Goal: Transaction & Acquisition: Subscribe to service/newsletter

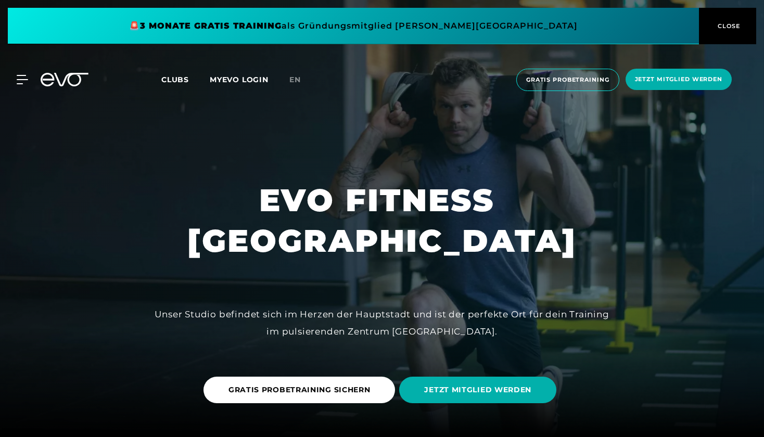
click at [184, 88] on div "MyEVO Login Über EVO Mitgliedschaften Probetraining TAGESPASS EVO Studios [GEOG…" at bounding box center [382, 79] width 760 height 39
click at [182, 83] on span "Clubs" at bounding box center [175, 79] width 28 height 9
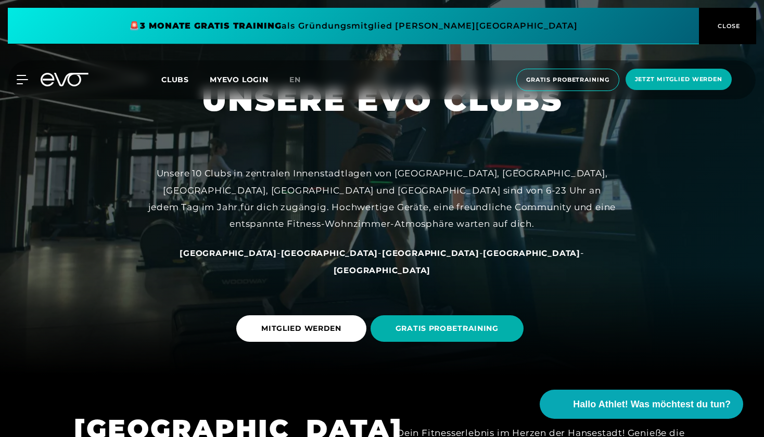
scroll to position [73, 0]
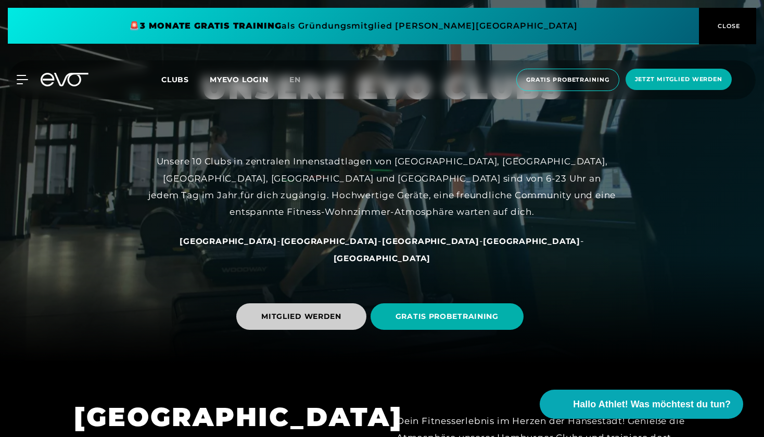
click at [304, 327] on span "MITGLIED WERDEN" at bounding box center [301, 316] width 130 height 27
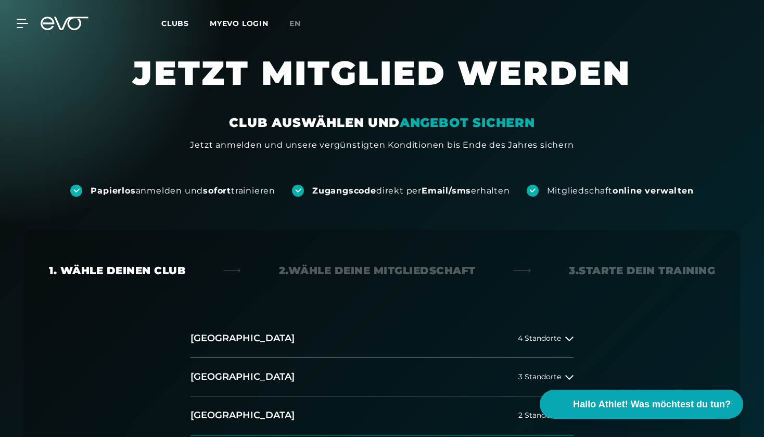
click at [697, 180] on div "Papierlos anmelden und sofort trainieren Zugangscode direkt per Email/sms erhal…" at bounding box center [382, 173] width 764 height 45
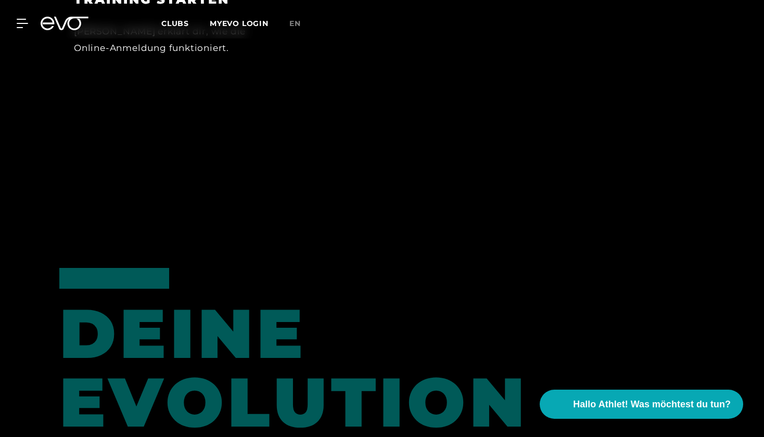
scroll to position [690, 0]
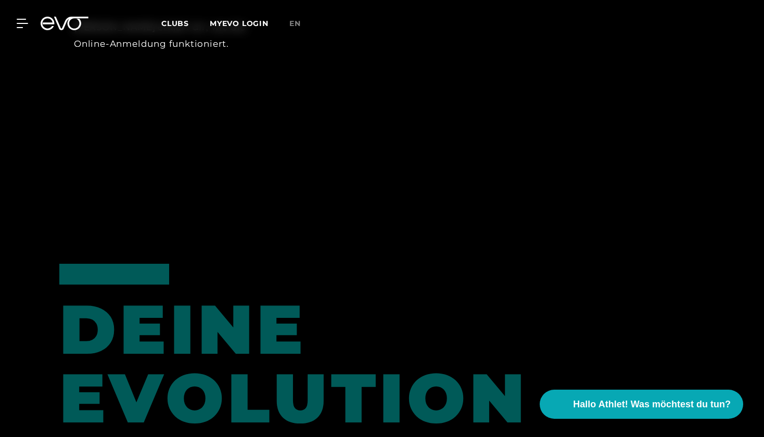
click at [756, 166] on div "Einfach online anmelden und sofort mit dem Training starten [PERSON_NAME] von E…" at bounding box center [382, 59] width 764 height 311
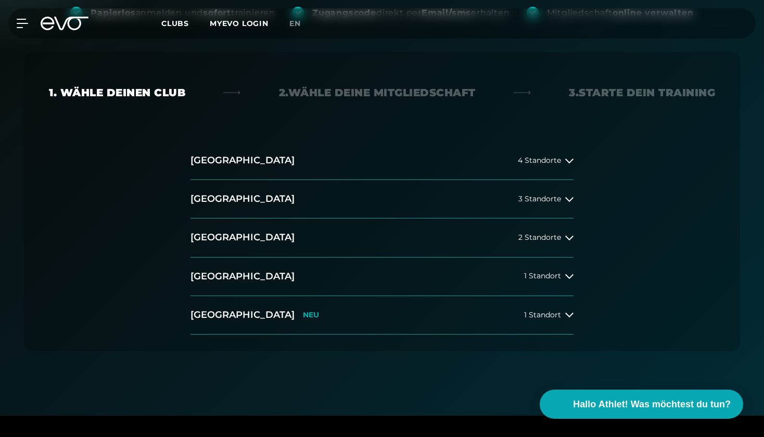
scroll to position [150, 0]
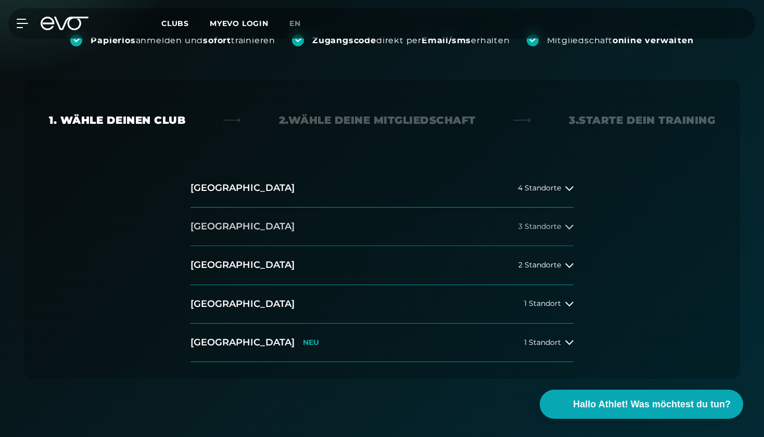
click at [555, 230] on span "3 Standorte" at bounding box center [539, 227] width 43 height 8
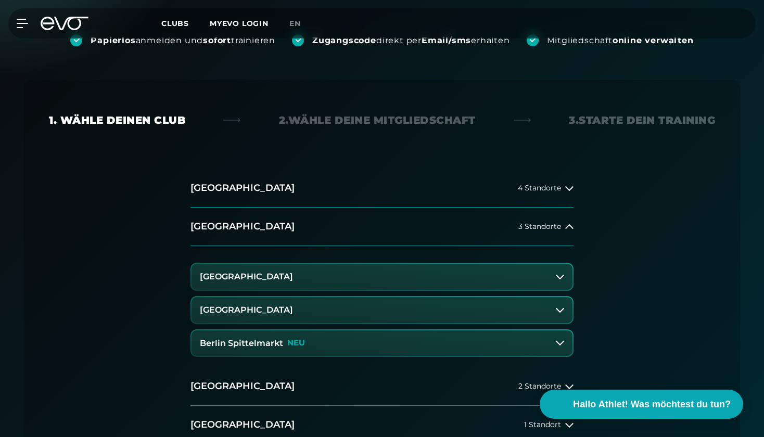
click at [477, 282] on button "[GEOGRAPHIC_DATA]" at bounding box center [382, 277] width 381 height 26
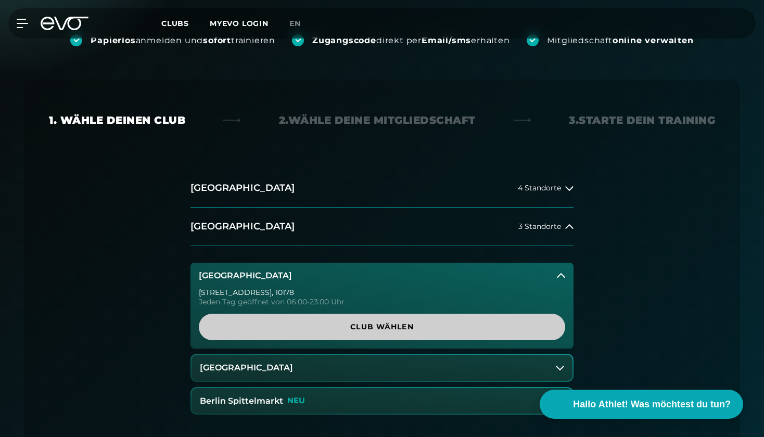
click at [485, 325] on span "Club wählen" at bounding box center [382, 327] width 316 height 11
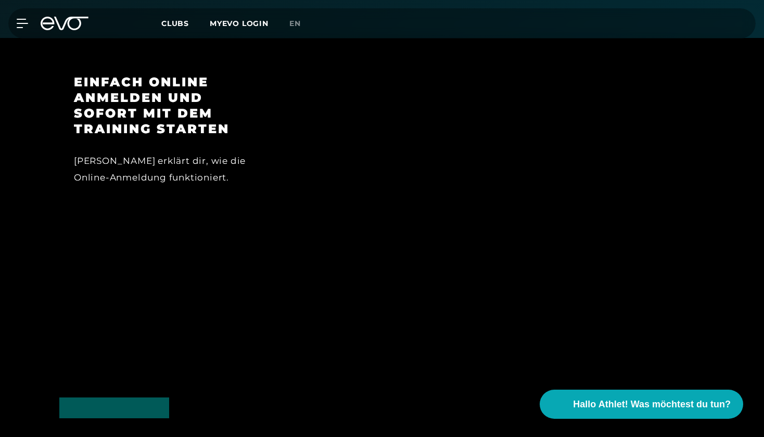
scroll to position [1018, 0]
